Goal: Navigation & Orientation: Find specific page/section

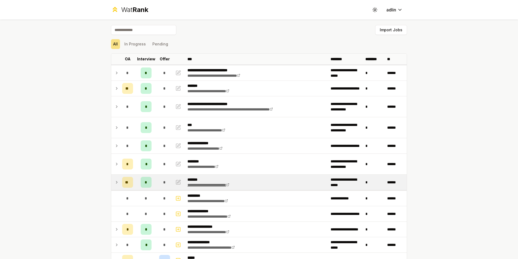
click at [201, 183] on link "**********" at bounding box center [208, 185] width 42 height 4
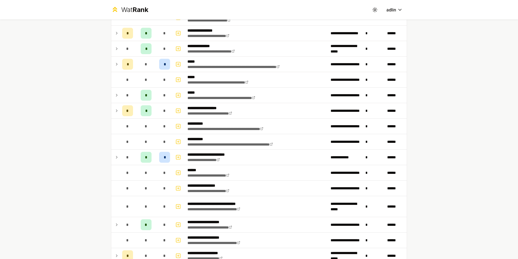
scroll to position [190, 0]
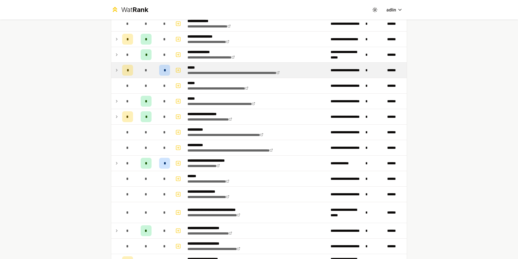
click at [115, 70] on icon at bounding box center [116, 70] width 4 height 7
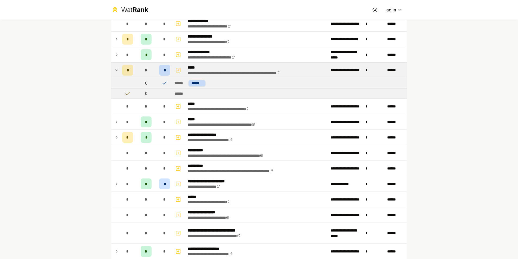
click at [114, 70] on icon at bounding box center [116, 70] width 4 height 7
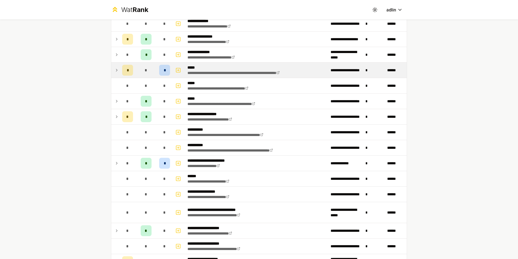
click at [114, 70] on icon at bounding box center [116, 70] width 4 height 7
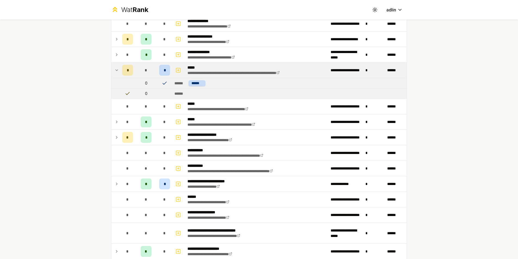
click at [114, 70] on icon at bounding box center [116, 70] width 4 height 7
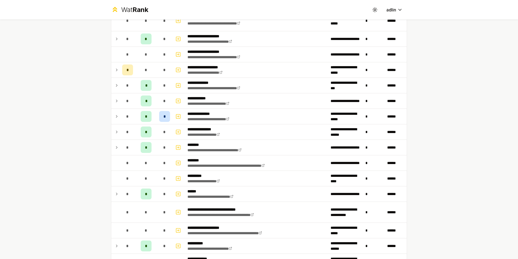
scroll to position [384, 0]
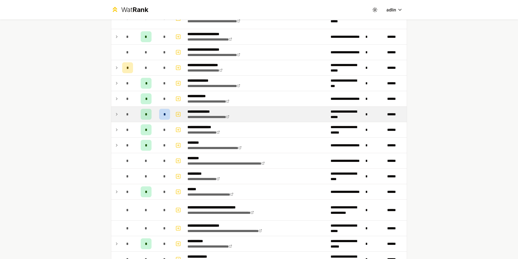
click at [116, 113] on icon at bounding box center [116, 114] width 1 height 2
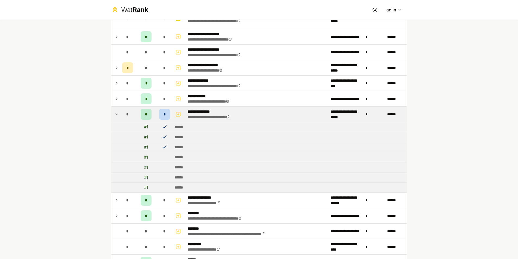
click at [116, 114] on icon at bounding box center [116, 114] width 4 height 7
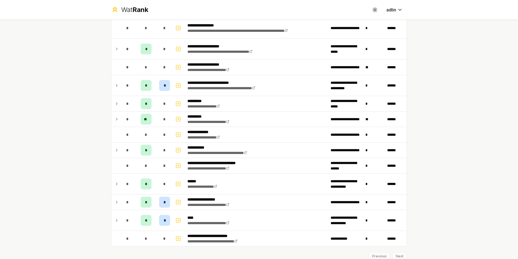
scroll to position [640, 0]
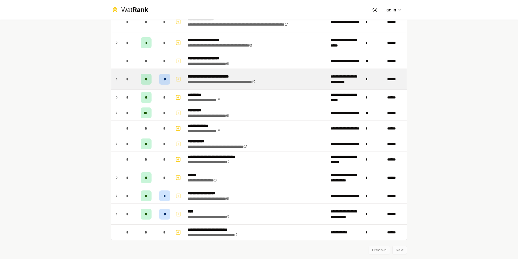
click at [116, 80] on icon at bounding box center [116, 79] width 4 height 7
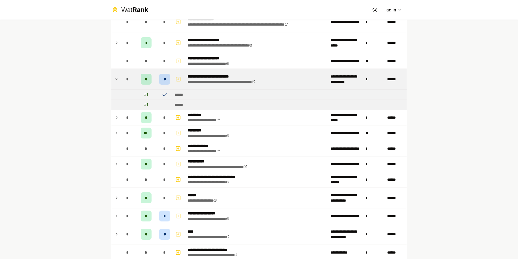
click at [116, 80] on icon at bounding box center [116, 79] width 4 height 7
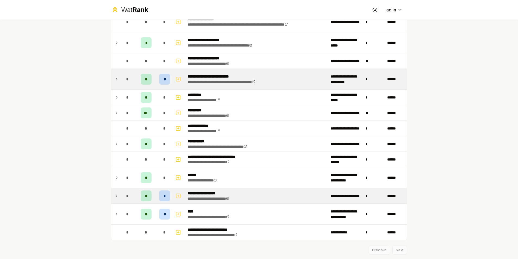
click at [115, 195] on icon at bounding box center [116, 196] width 4 height 7
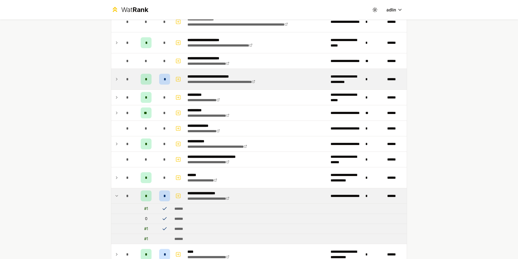
click at [115, 195] on icon at bounding box center [116, 196] width 4 height 7
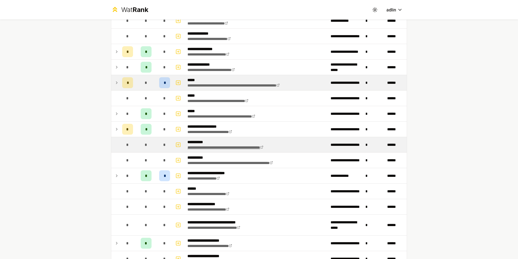
scroll to position [0, 0]
